Goal: Information Seeking & Learning: Learn about a topic

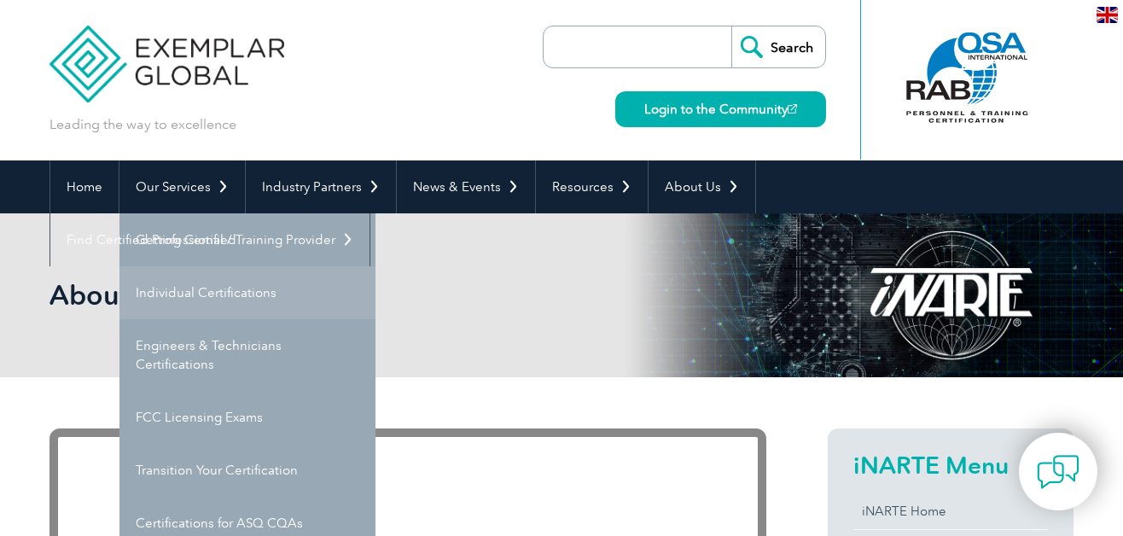
click at [213, 283] on link "Individual Certifications" at bounding box center [248, 292] width 256 height 53
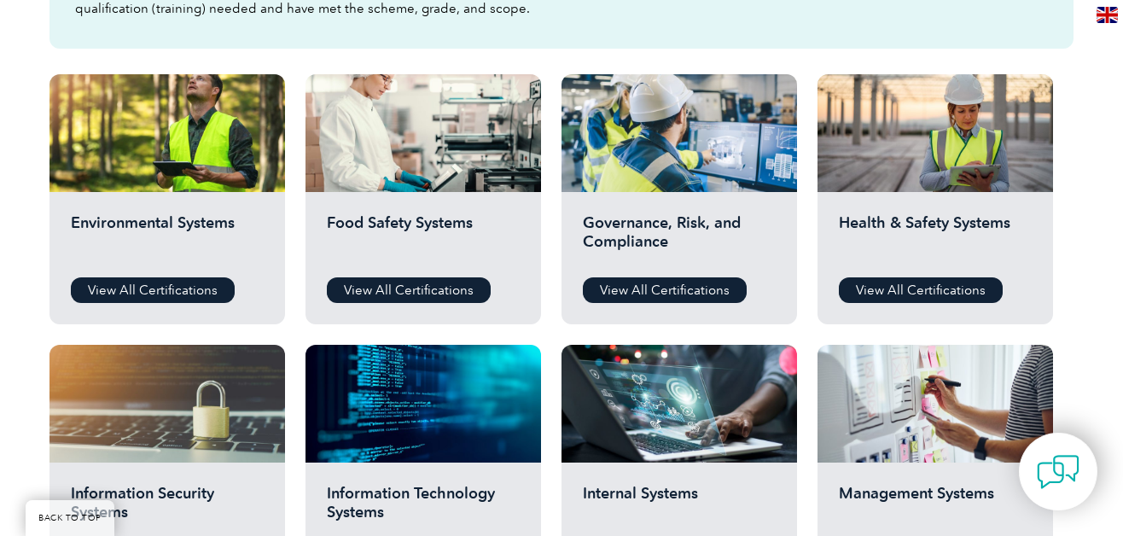
scroll to position [556, 0]
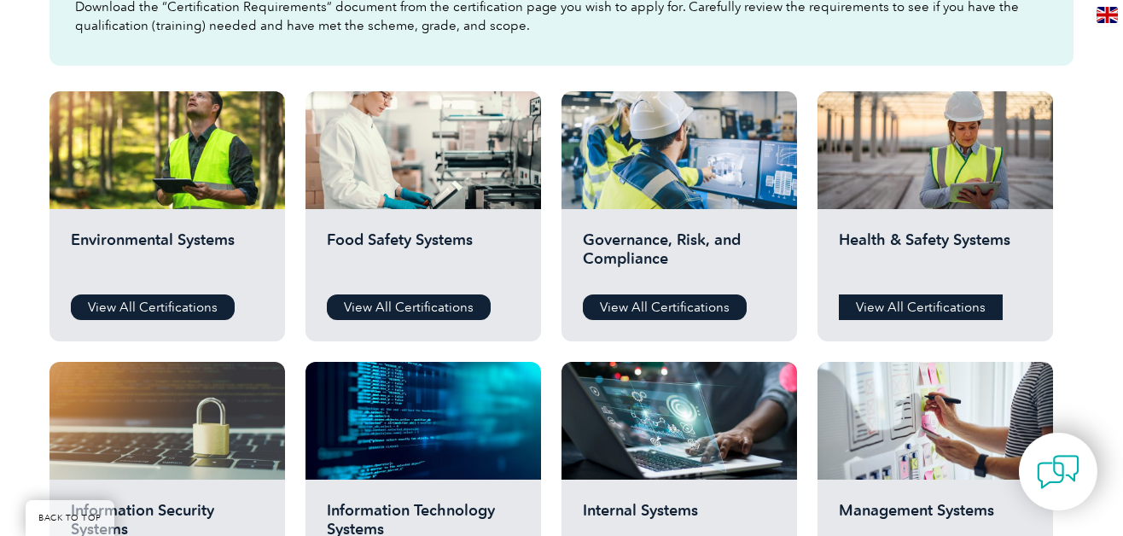
click at [961, 301] on link "View All Certifications" at bounding box center [921, 307] width 164 height 26
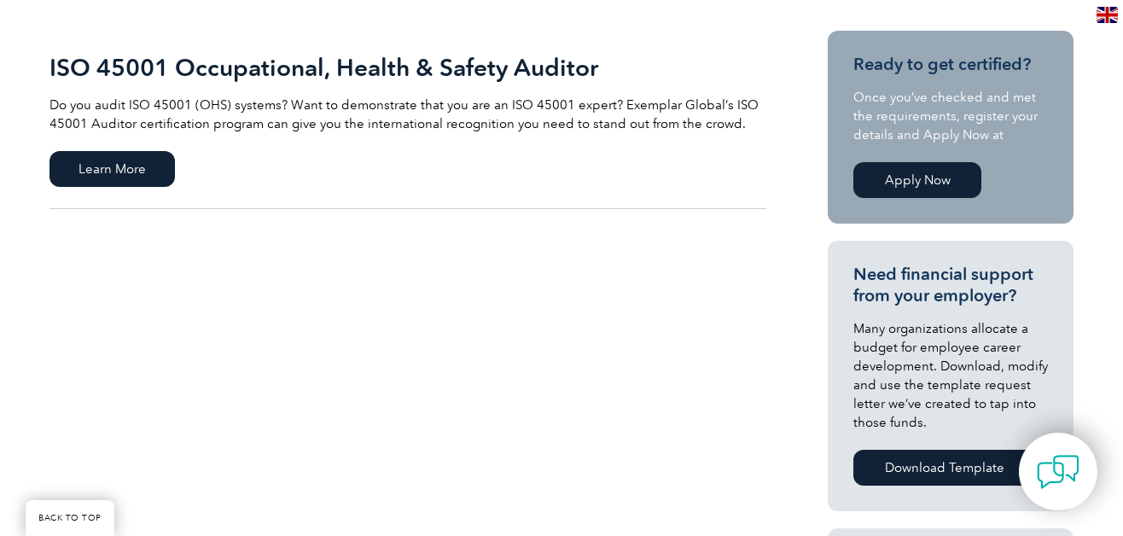
scroll to position [400, 0]
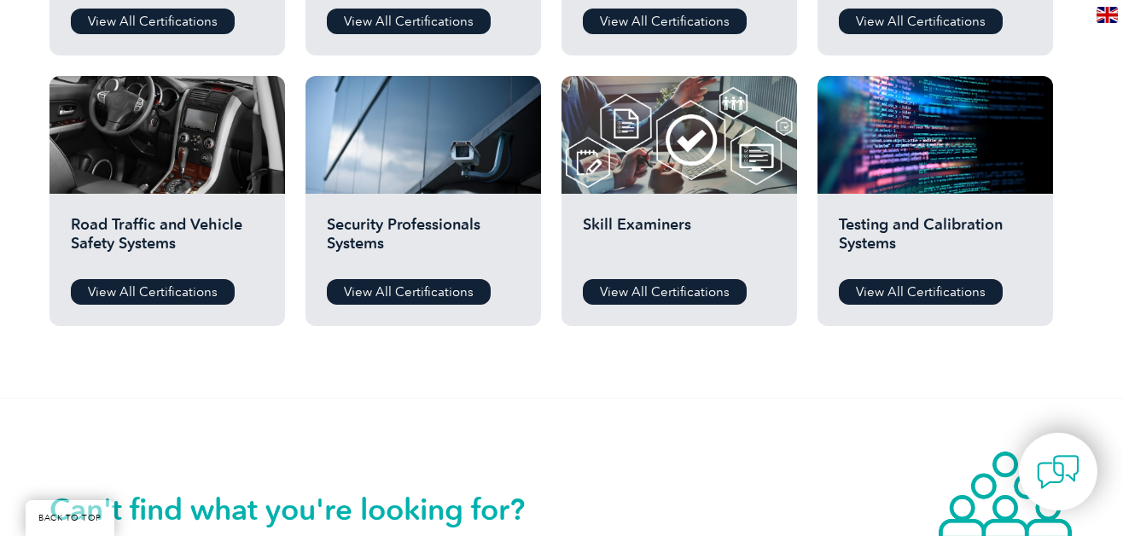
scroll to position [1387, 0]
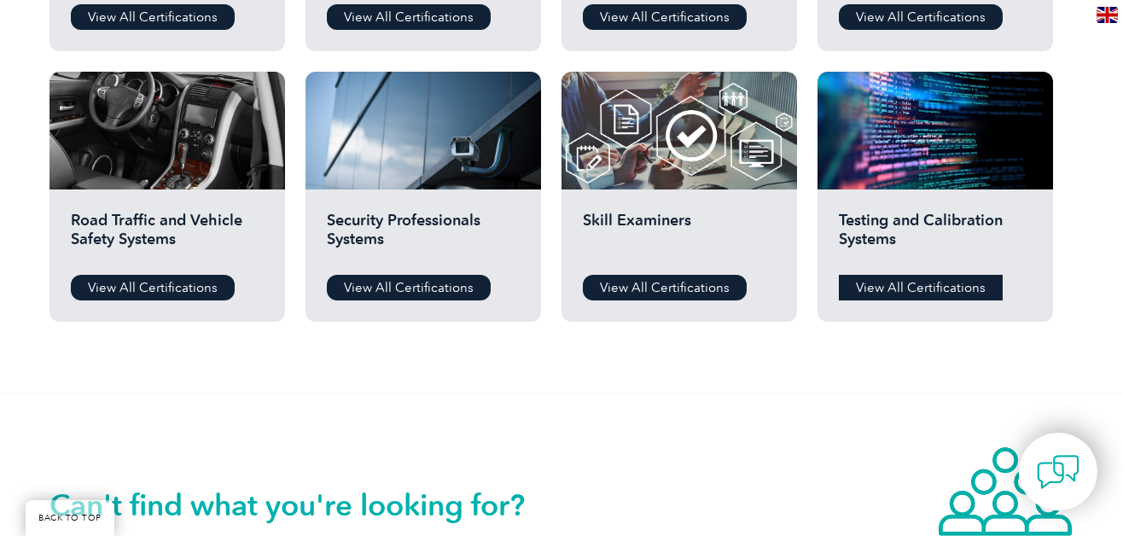
click at [910, 284] on link "View All Certifications" at bounding box center [921, 288] width 164 height 26
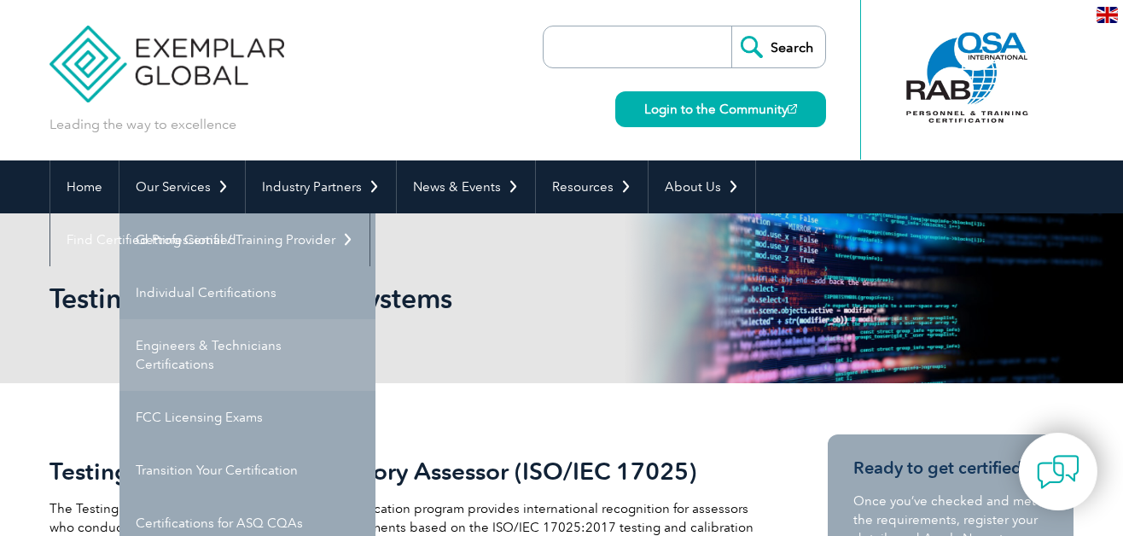
click at [250, 347] on link "Engineers & Technicians Certifications" at bounding box center [248, 355] width 256 height 72
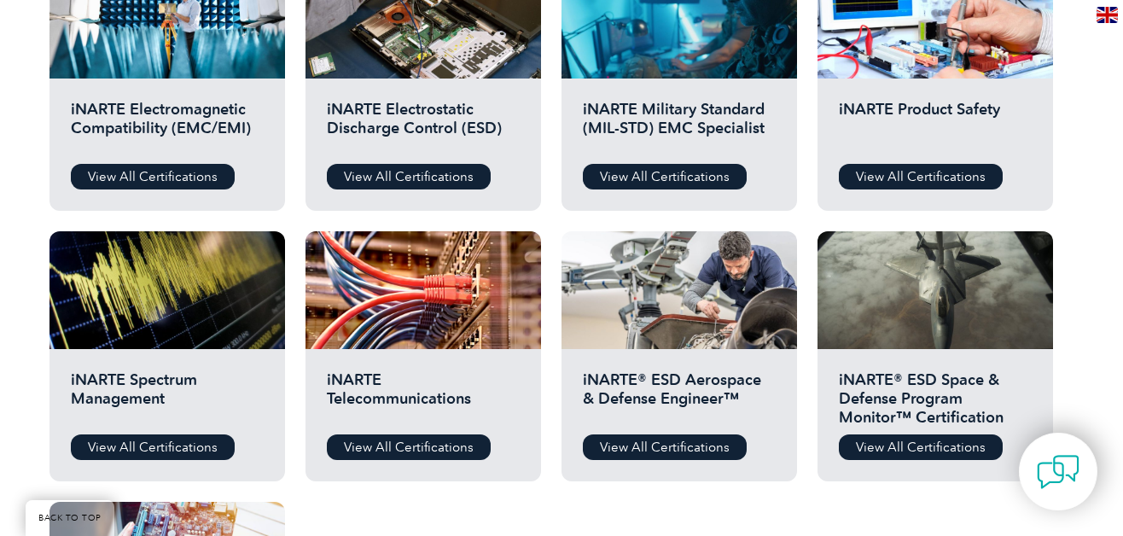
scroll to position [727, 0]
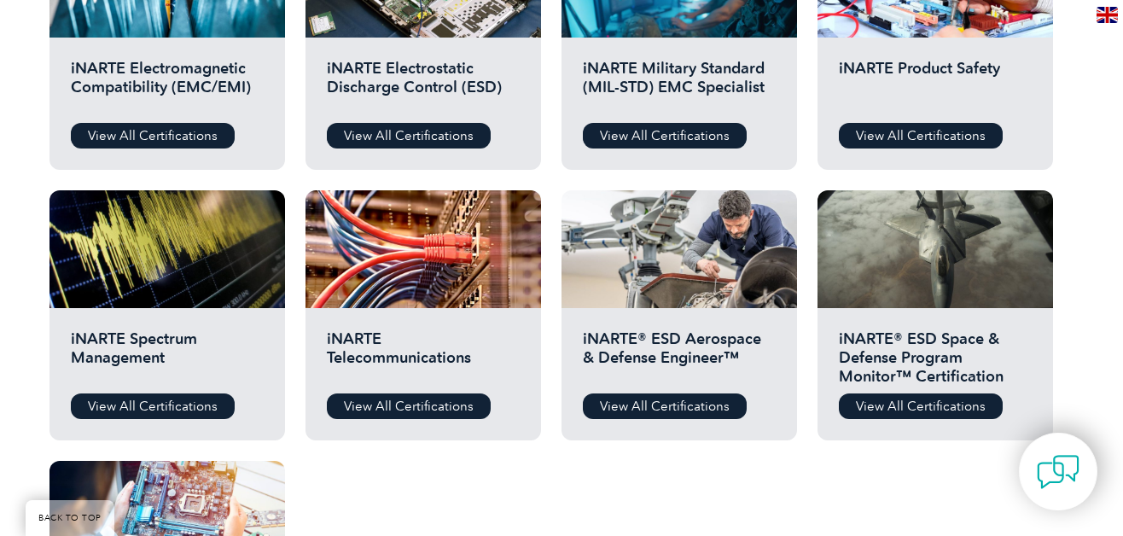
click at [1101, 184] on div "Before You Apply For a Certification Download the “Certification Requirements” …" at bounding box center [561, 235] width 1123 height 1093
click at [937, 132] on link "View All Certifications" at bounding box center [921, 136] width 164 height 26
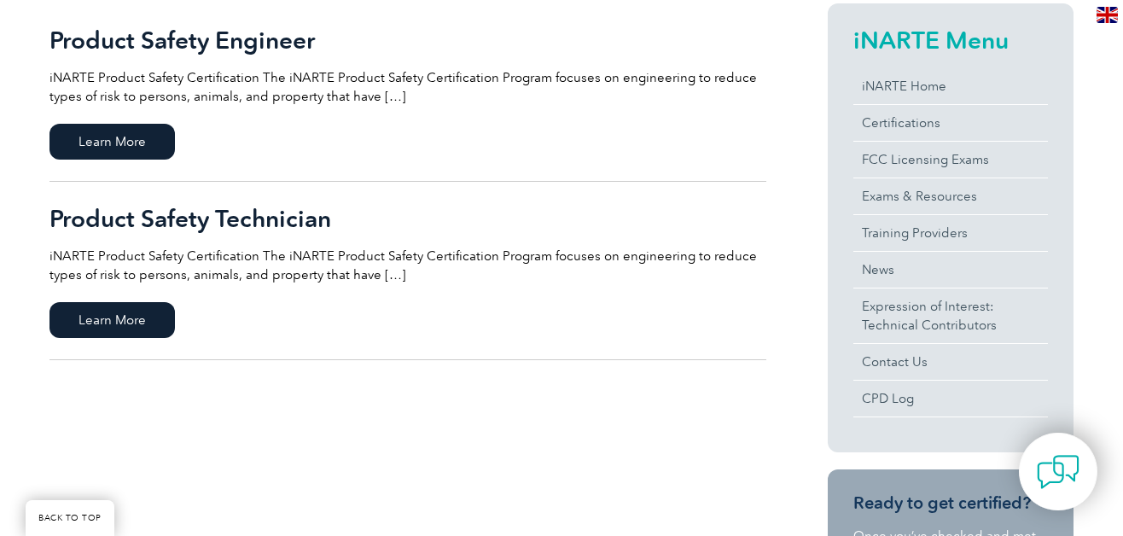
scroll to position [434, 0]
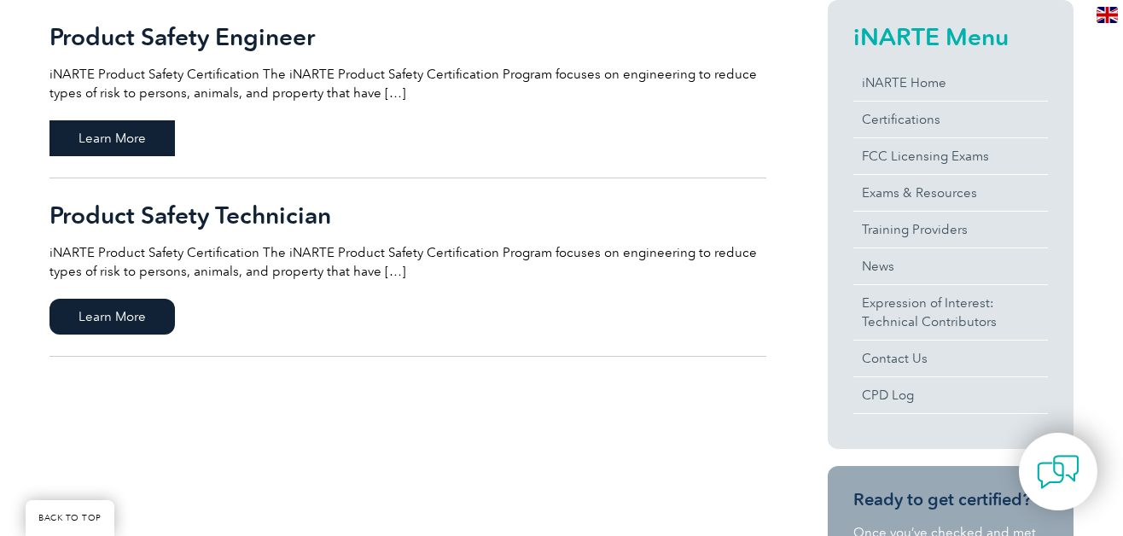
click at [108, 146] on span "Learn More" at bounding box center [112, 138] width 125 height 36
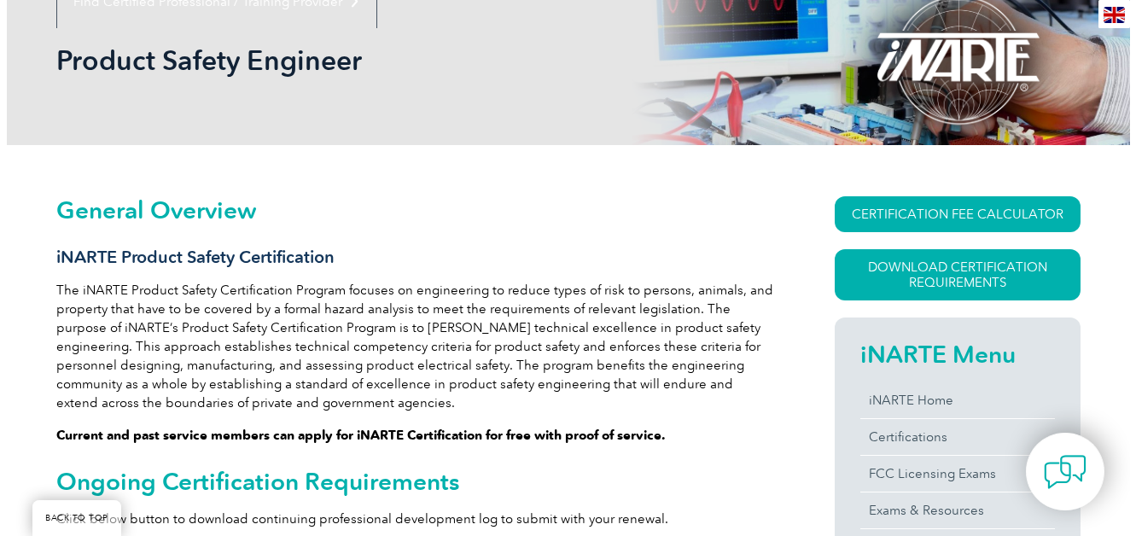
scroll to position [239, 0]
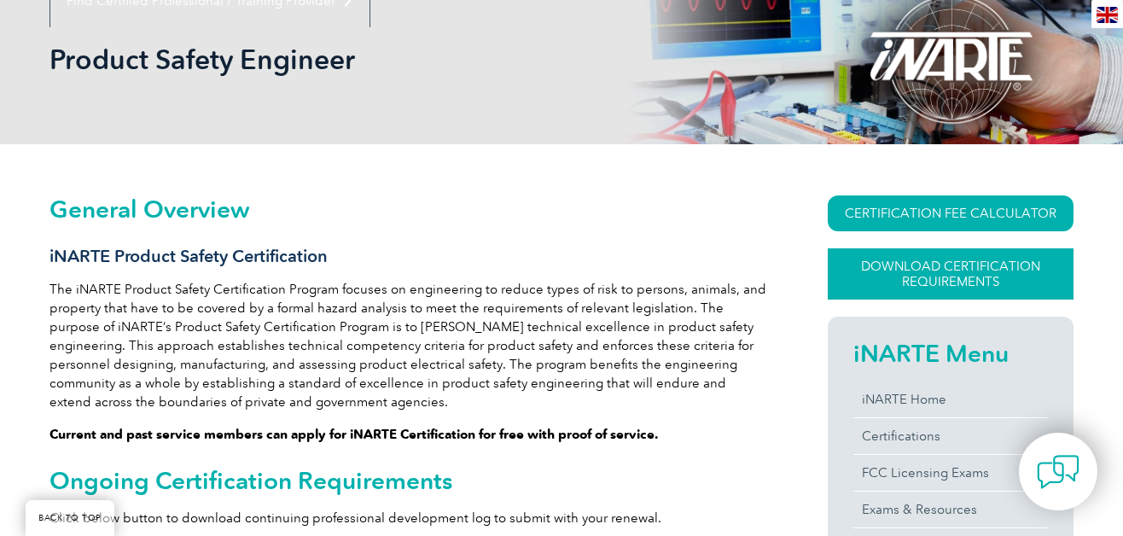
click at [963, 278] on link "Download Certification Requirements" at bounding box center [951, 273] width 246 height 51
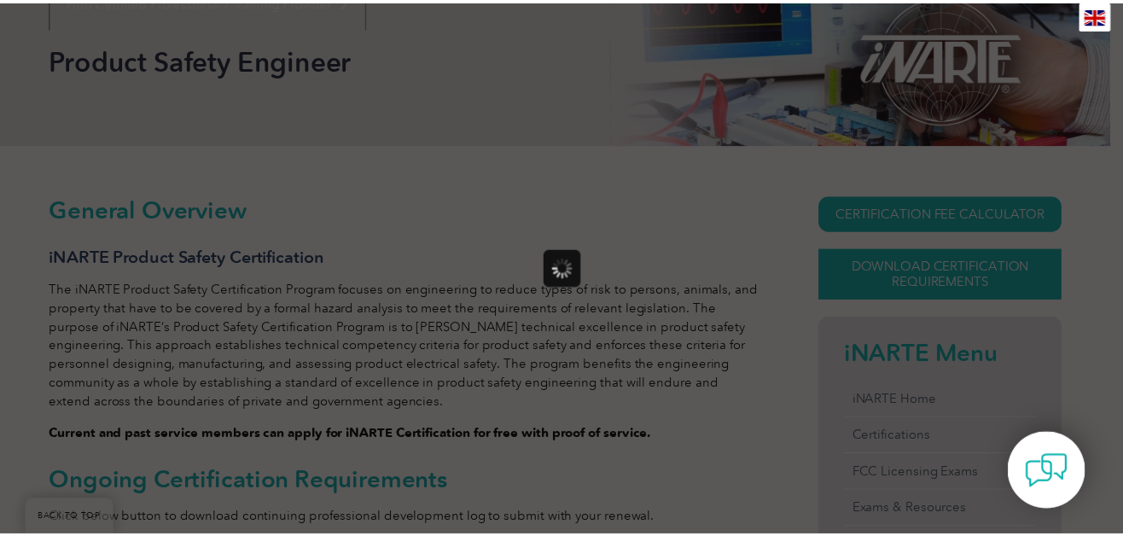
scroll to position [0, 0]
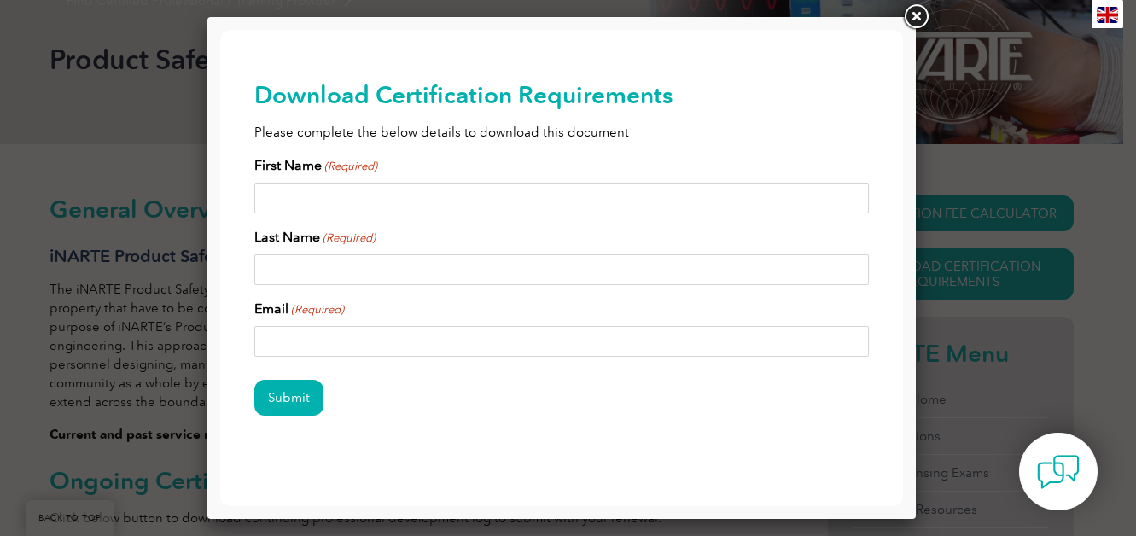
click at [911, 22] on link at bounding box center [916, 17] width 31 height 31
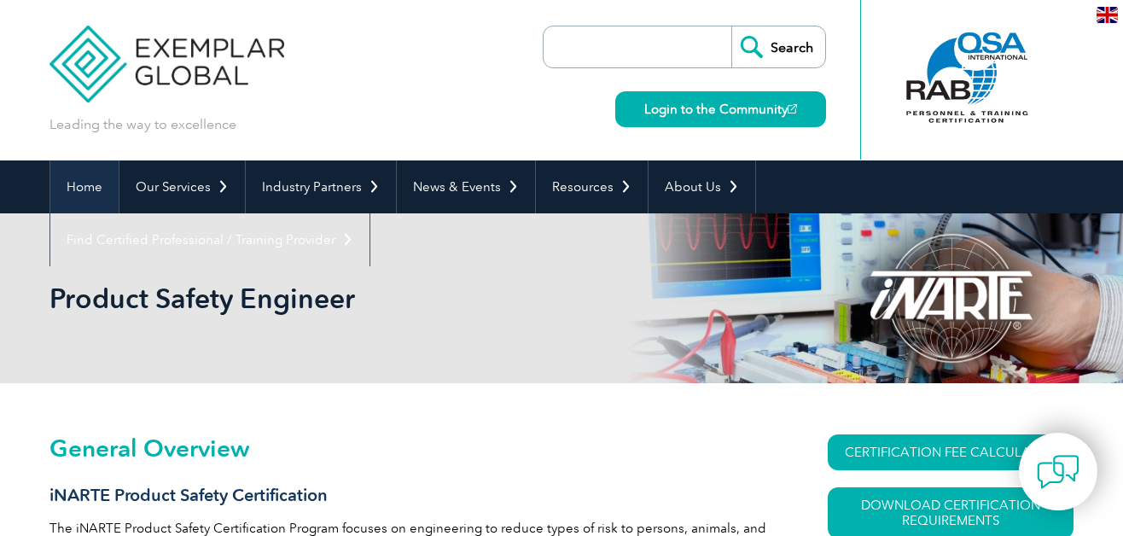
click at [88, 195] on link "Home" at bounding box center [84, 186] width 68 height 53
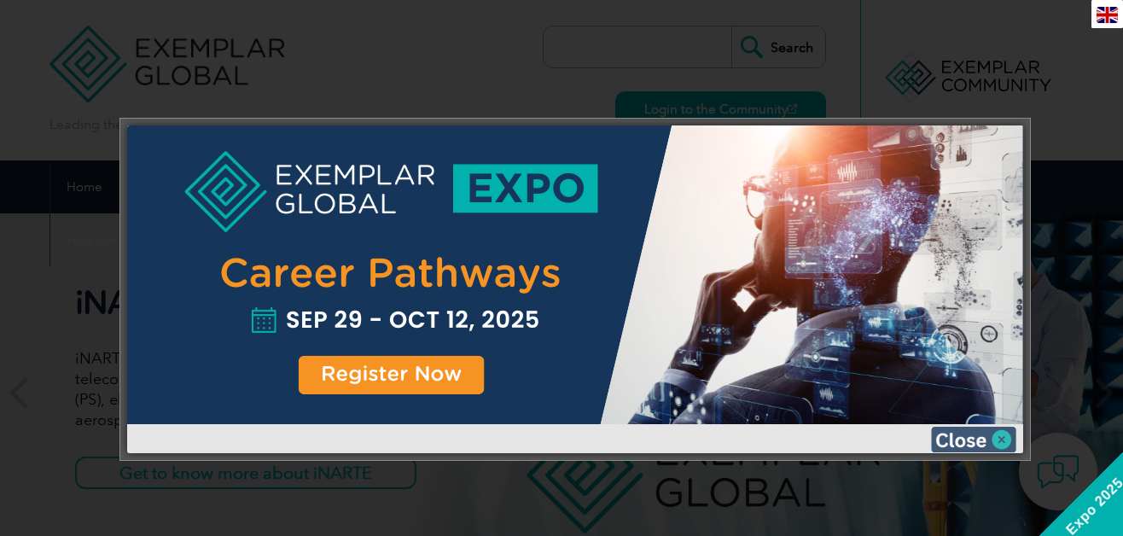
click at [1005, 436] on img at bounding box center [973, 440] width 85 height 26
